Goal: Task Accomplishment & Management: Manage account settings

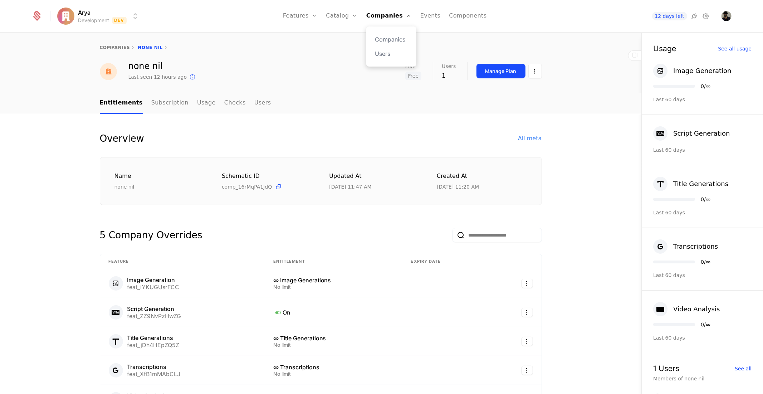
click at [389, 34] on div "Companies Users" at bounding box center [391, 46] width 50 height 40
click at [390, 36] on link "Companies" at bounding box center [391, 39] width 33 height 9
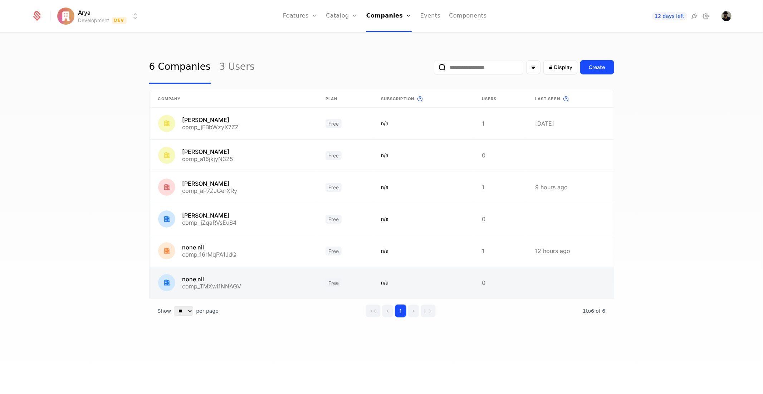
click at [228, 279] on link at bounding box center [233, 282] width 167 height 31
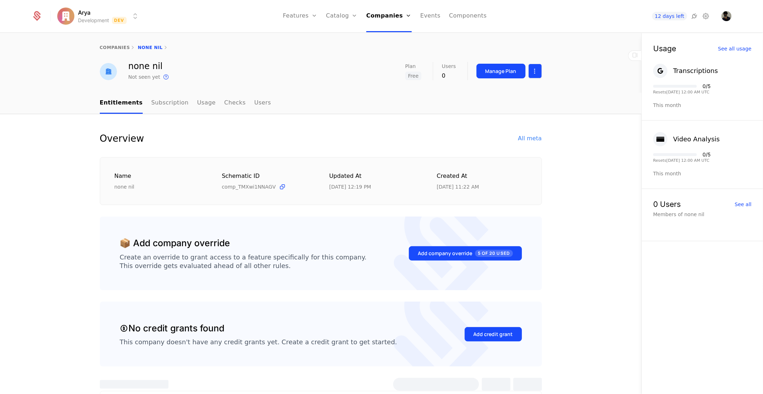
click at [535, 72] on html "Arya Development Dev Features Features Flags Catalog Plans Add Ons Credits Conf…" at bounding box center [381, 197] width 763 height 394
click at [509, 101] on div "Edit company Delete company" at bounding box center [505, 100] width 59 height 26
click at [508, 106] on div "Delete company" at bounding box center [502, 108] width 53 height 10
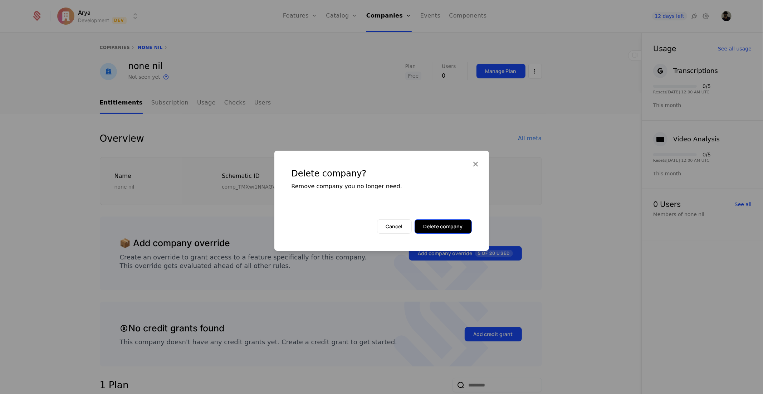
click at [449, 225] on button "Delete company" at bounding box center [443, 226] width 57 height 14
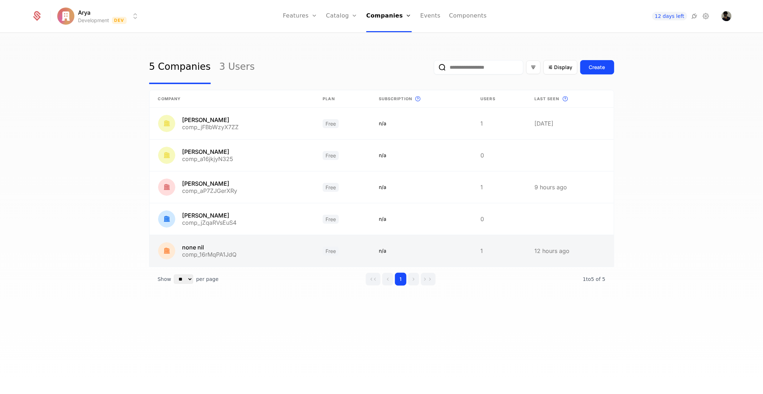
click at [462, 250] on link at bounding box center [421, 250] width 102 height 31
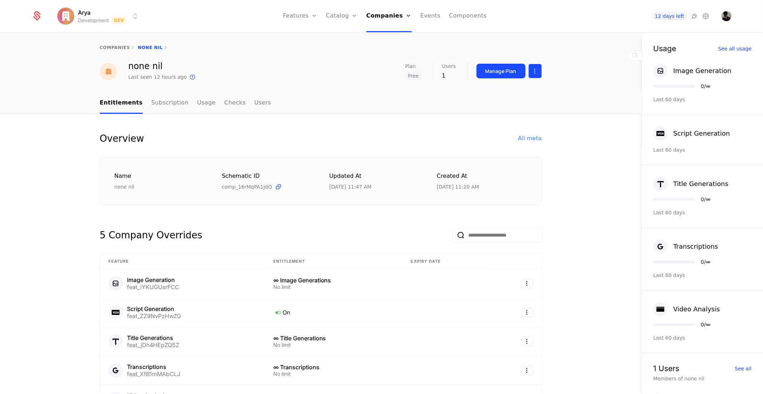
click at [534, 71] on html "Arya Development Dev Features Features Flags Catalog Plans Add Ons Credits Conf…" at bounding box center [381, 197] width 763 height 394
click at [507, 108] on div "Delete company" at bounding box center [502, 108] width 53 height 10
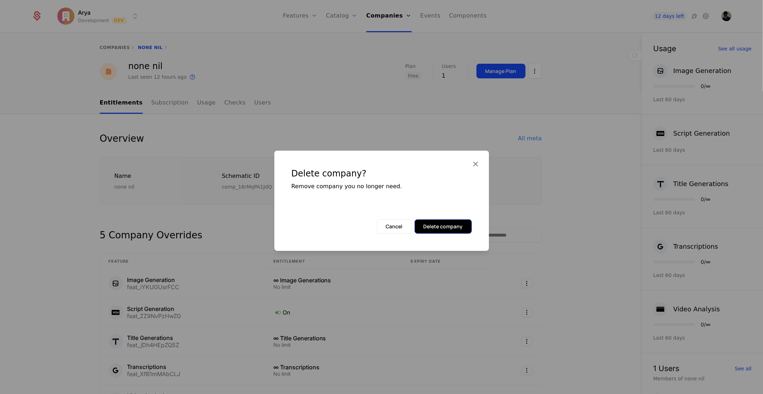
click at [452, 231] on button "Delete company" at bounding box center [443, 226] width 57 height 14
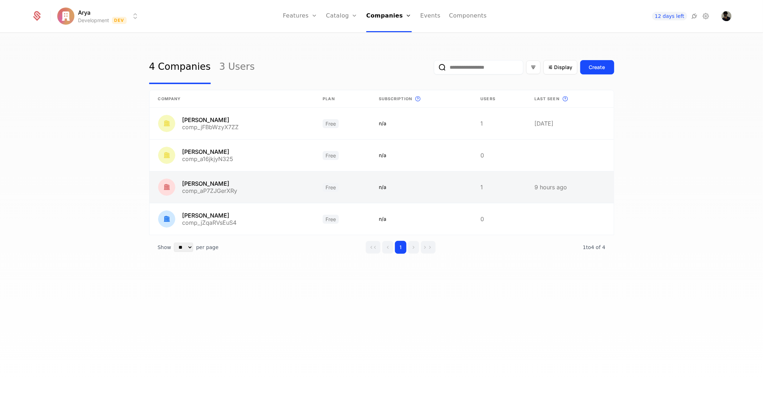
click at [299, 186] on link at bounding box center [232, 186] width 165 height 31
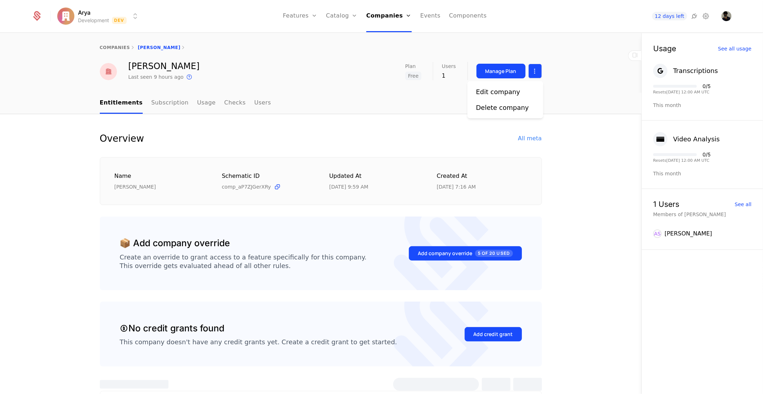
click at [527, 65] on html "Arya Development Dev Features Features Flags Catalog Plans Add Ons Credits Conf…" at bounding box center [381, 197] width 763 height 394
click at [514, 112] on div "Delete company" at bounding box center [502, 108] width 53 height 10
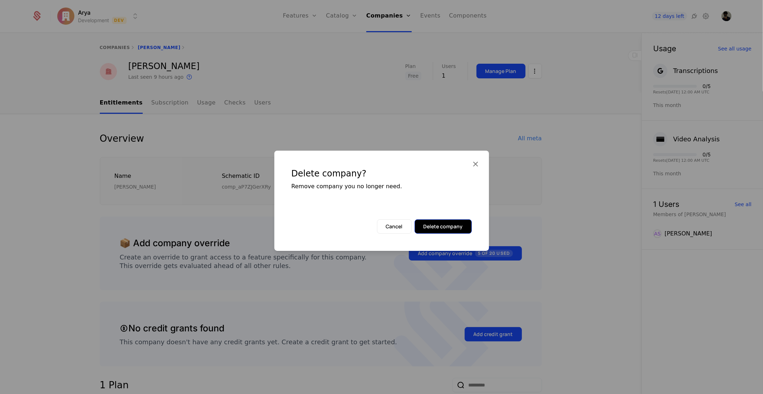
click at [454, 225] on button "Delete company" at bounding box center [443, 226] width 57 height 14
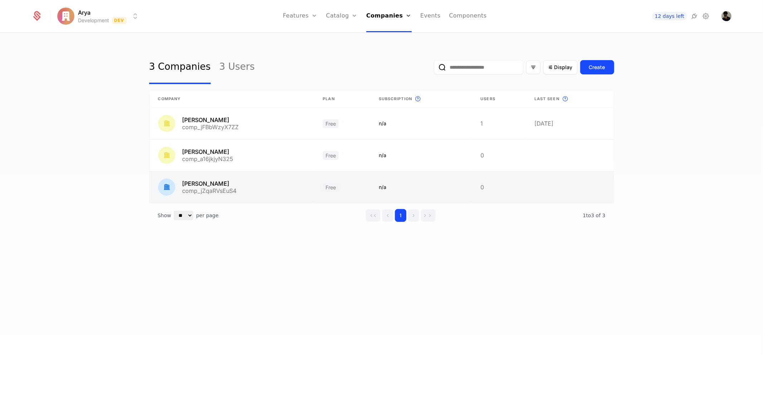
click at [313, 194] on link at bounding box center [232, 186] width 165 height 31
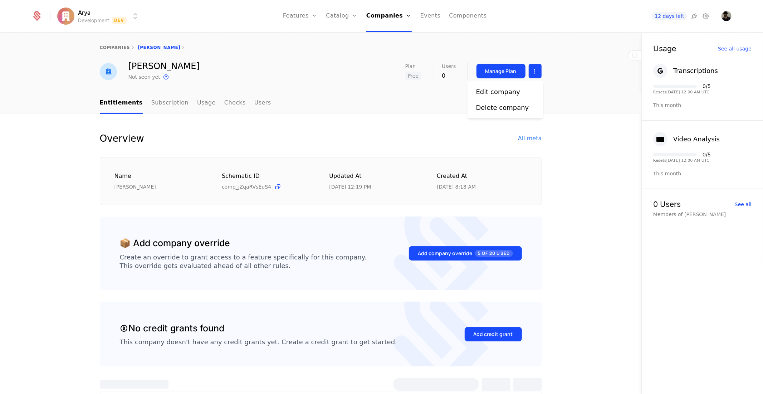
click at [533, 70] on html "Arya Development Dev Features Features Flags Catalog Plans Add Ons Credits Conf…" at bounding box center [381, 197] width 763 height 394
click at [499, 108] on div "Delete company" at bounding box center [502, 108] width 53 height 10
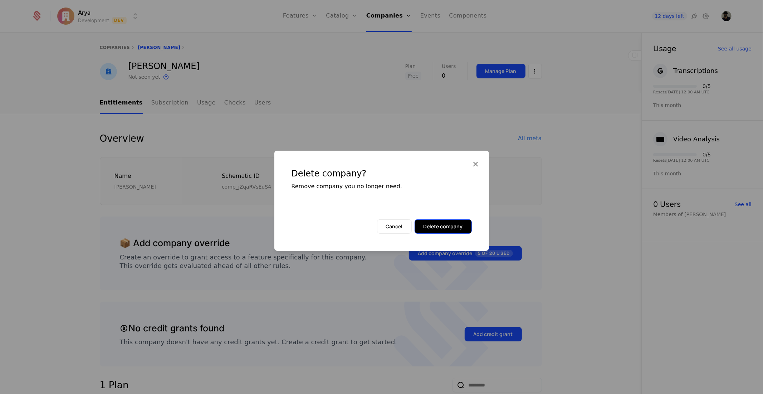
click at [445, 231] on button "Delete company" at bounding box center [443, 226] width 57 height 14
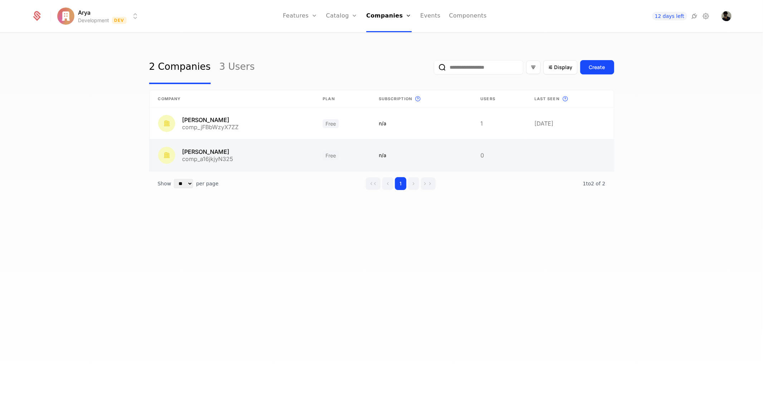
click at [268, 149] on link at bounding box center [232, 154] width 165 height 31
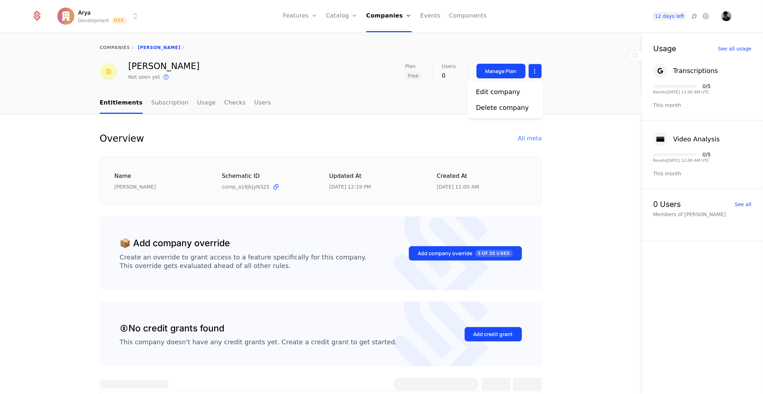
click at [535, 65] on html "Arya Development Dev Features Features Flags Catalog Plans Add Ons Credits Conf…" at bounding box center [381, 197] width 763 height 394
click at [511, 110] on div "Delete company" at bounding box center [502, 108] width 53 height 10
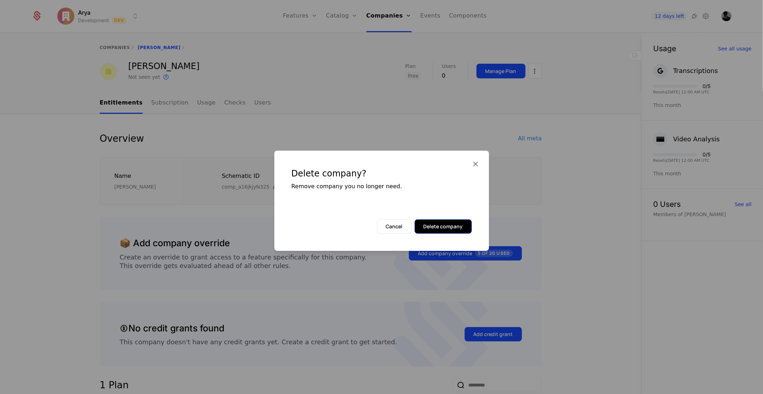
click at [459, 224] on button "Delete company" at bounding box center [443, 226] width 57 height 14
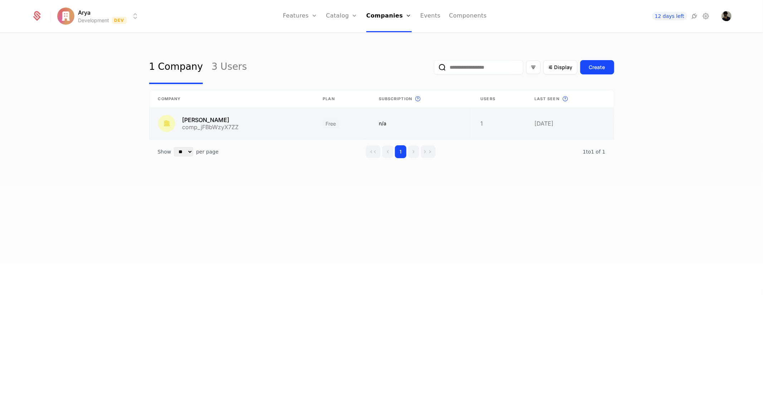
click at [289, 126] on link at bounding box center [232, 123] width 165 height 31
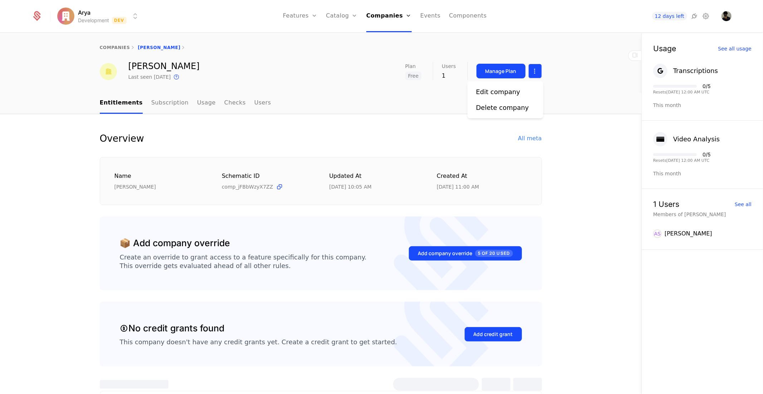
click at [532, 66] on html "Arya Development Dev Features Features Flags Catalog Plans Add Ons Credits Conf…" at bounding box center [381, 197] width 763 height 394
click at [503, 106] on div "Delete company" at bounding box center [502, 108] width 53 height 10
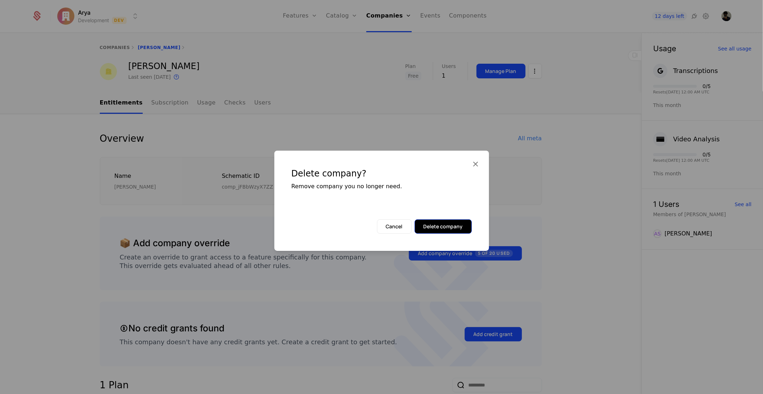
click at [451, 220] on button "Delete company" at bounding box center [443, 226] width 57 height 14
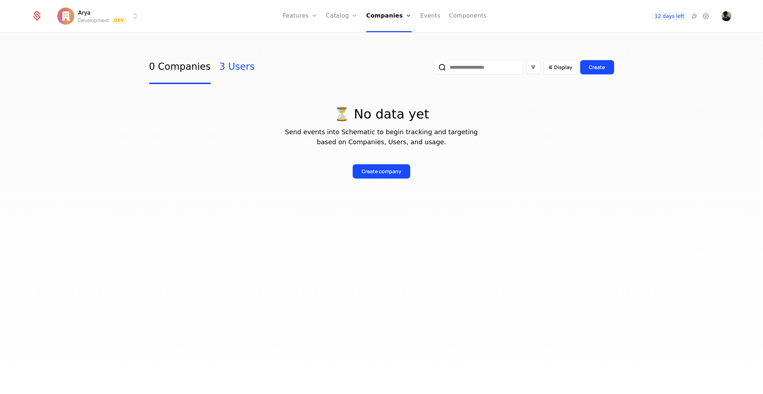
click at [219, 69] on link "3 Users" at bounding box center [236, 67] width 35 height 34
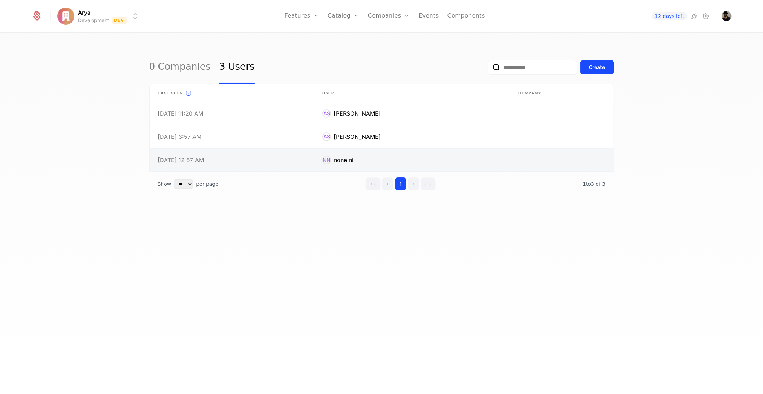
click at [259, 149] on link at bounding box center [232, 159] width 165 height 23
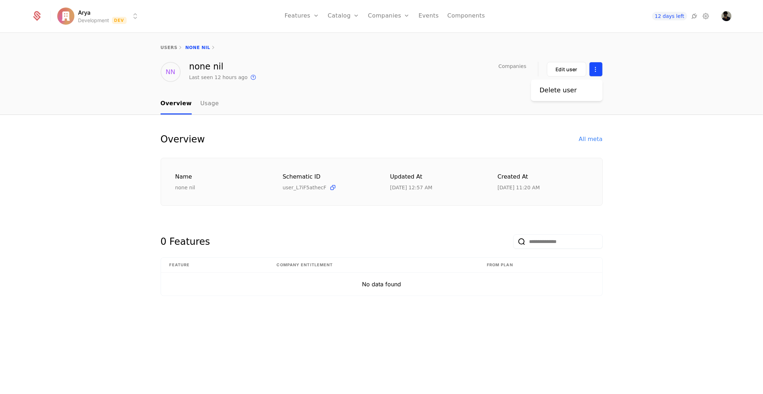
click at [597, 73] on html "Arya Development Dev Features Features Flags Catalog Plans Add Ons Credits Conf…" at bounding box center [381, 197] width 763 height 394
click at [573, 86] on div "Delete user" at bounding box center [560, 90] width 43 height 10
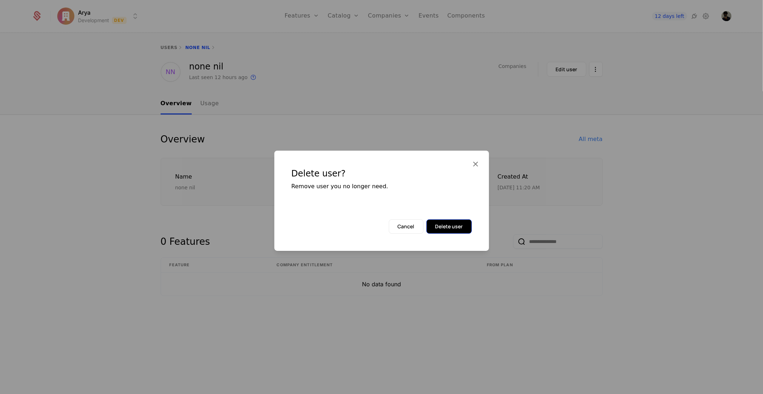
click at [458, 220] on button "Delete user" at bounding box center [448, 226] width 45 height 14
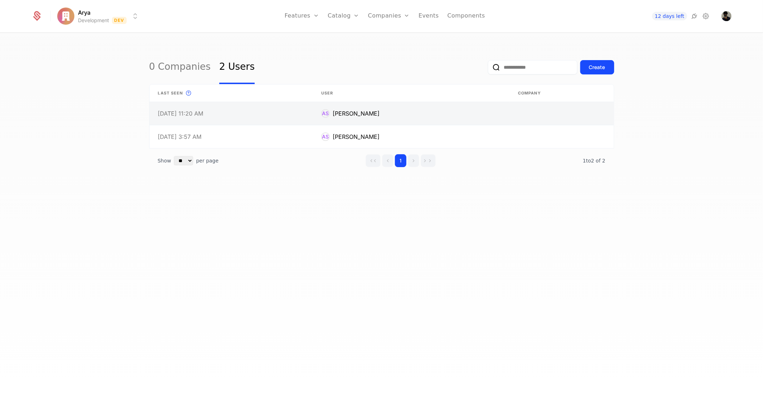
click at [422, 114] on link at bounding box center [411, 113] width 197 height 23
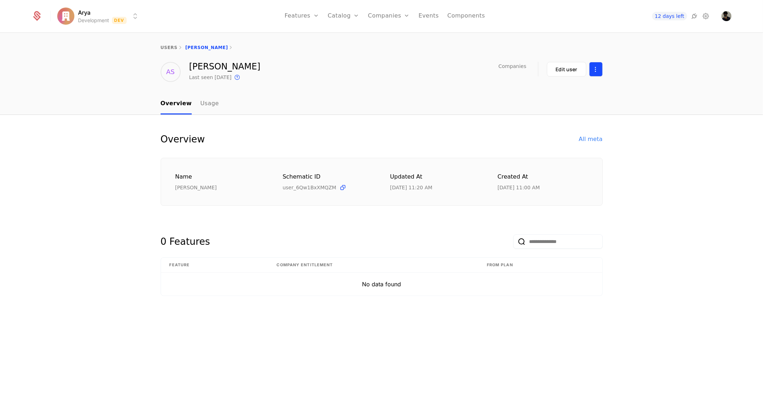
click at [598, 69] on html "Arya Development Dev Features Features Flags Catalog Plans Add Ons Credits Conf…" at bounding box center [381, 197] width 763 height 394
click at [580, 87] on div "Delete user" at bounding box center [566, 90] width 54 height 10
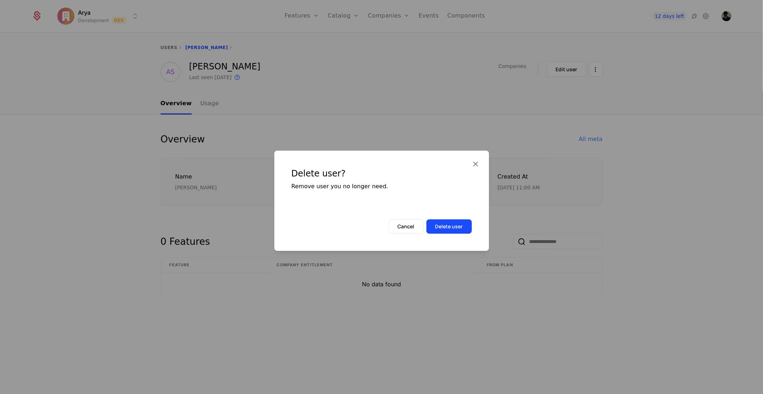
click at [451, 236] on div "Delete user? Remove user you no longer need. Cancel Delete user" at bounding box center [381, 201] width 215 height 100
click at [451, 227] on button "Delete user" at bounding box center [448, 226] width 45 height 14
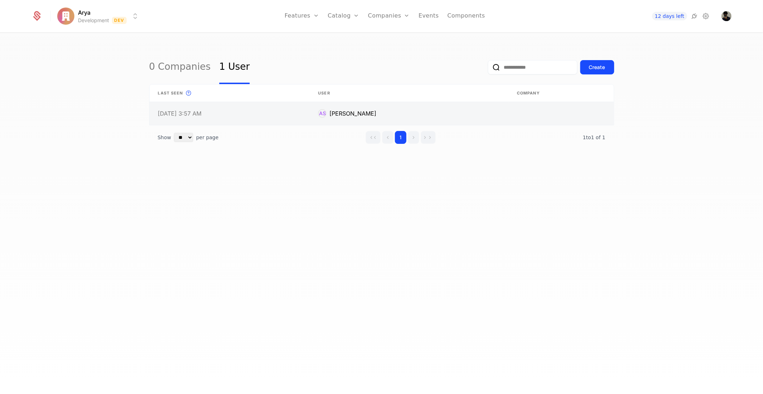
click at [446, 109] on link at bounding box center [408, 113] width 199 height 23
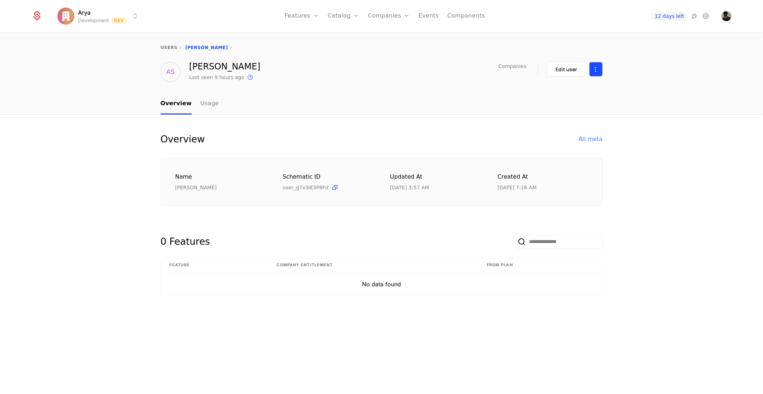
click at [594, 71] on html "Arya Development Dev Features Features Flags Catalog Plans Add Ons Credits Conf…" at bounding box center [381, 197] width 763 height 394
click at [587, 92] on div "Delete user" at bounding box center [566, 90] width 54 height 10
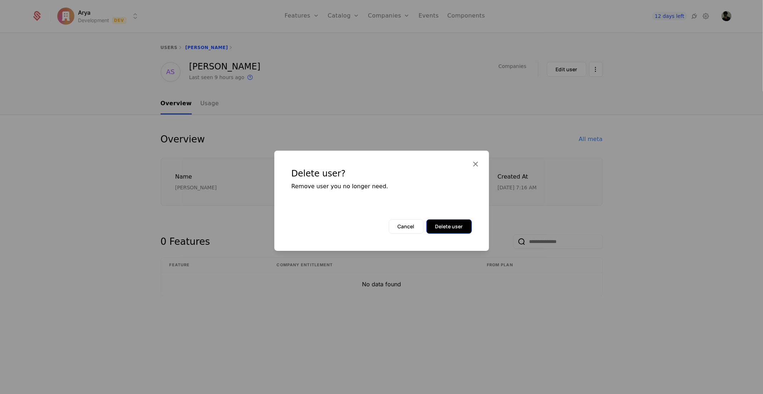
click at [467, 221] on button "Delete user" at bounding box center [448, 226] width 45 height 14
